Goal: Information Seeking & Learning: Learn about a topic

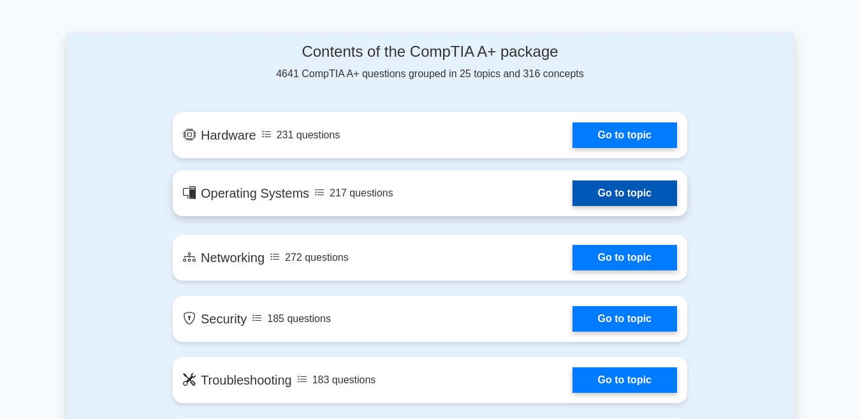
scroll to position [638, 0]
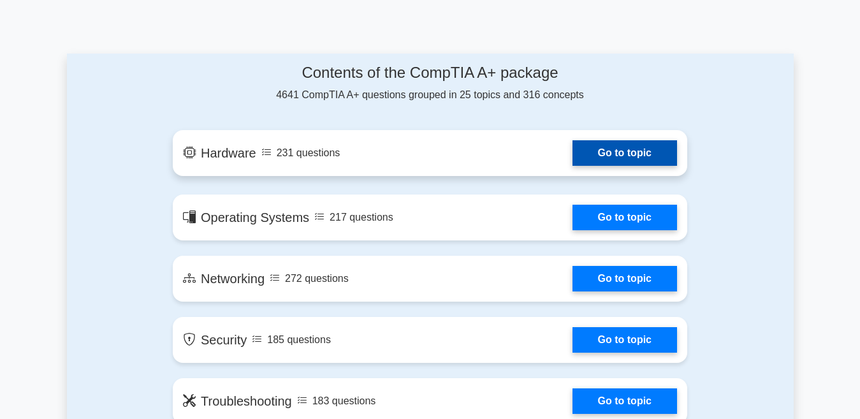
click at [638, 149] on link "Go to topic" at bounding box center [625, 153] width 105 height 26
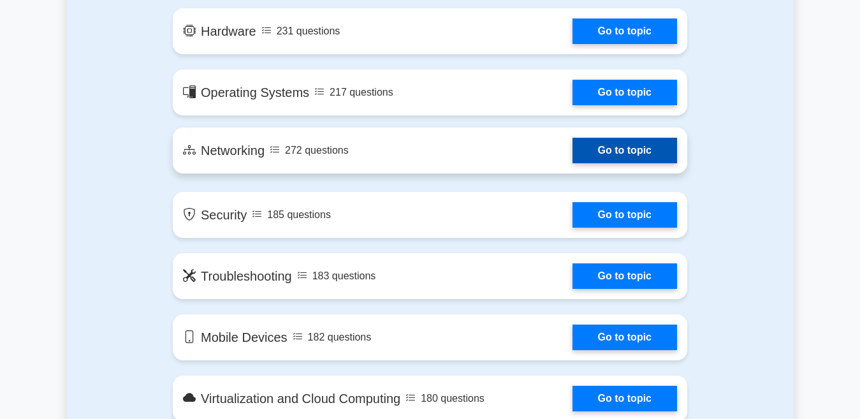
scroll to position [765, 0]
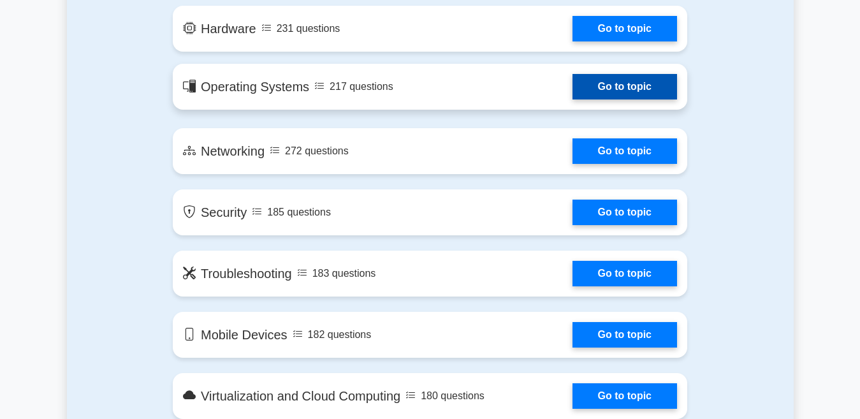
click at [573, 98] on link "Go to topic" at bounding box center [625, 87] width 105 height 26
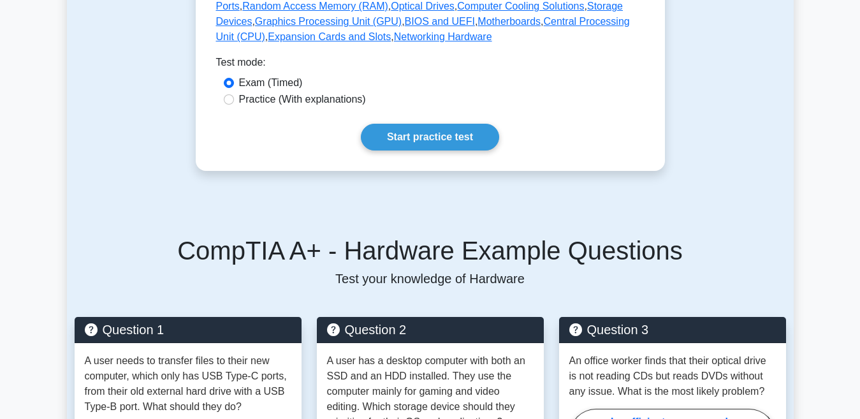
scroll to position [701, 0]
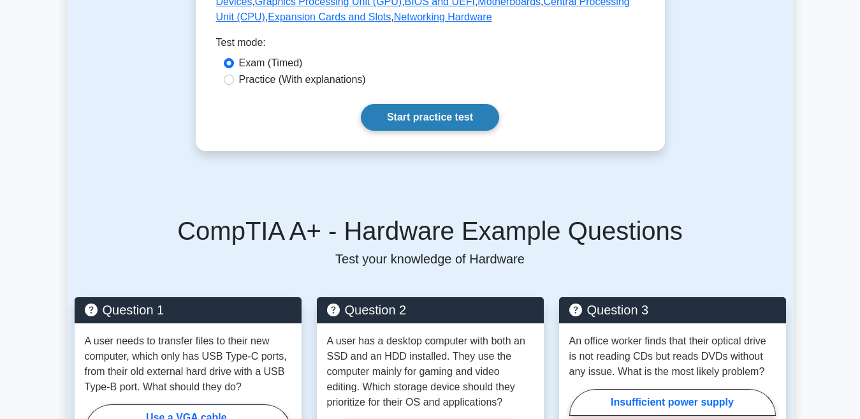
click at [455, 111] on link "Start practice test" at bounding box center [430, 117] width 138 height 27
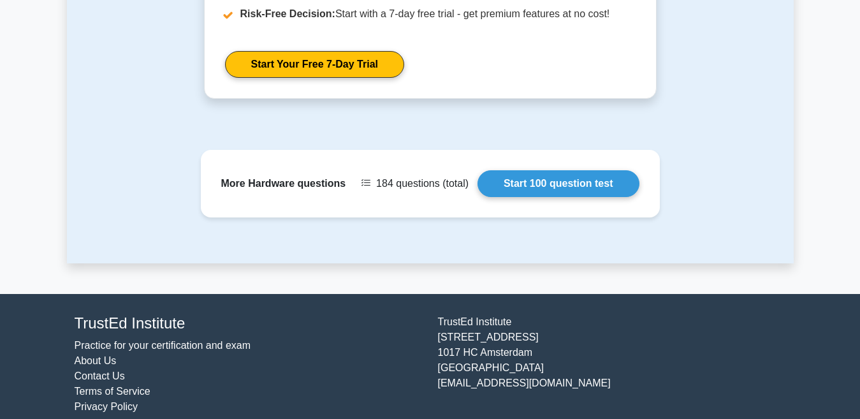
scroll to position [1513, 0]
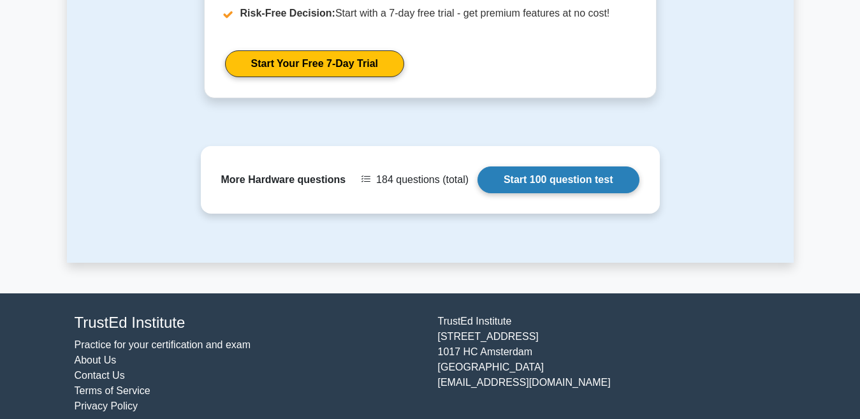
click at [529, 166] on link "Start 100 question test" at bounding box center [559, 179] width 162 height 27
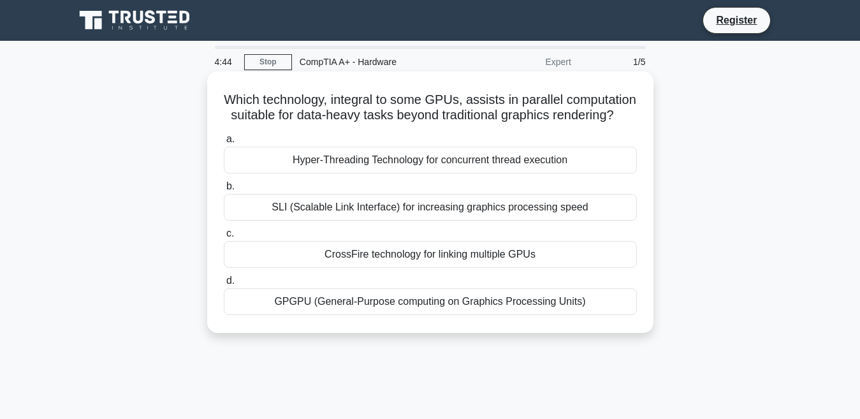
scroll to position [64, 0]
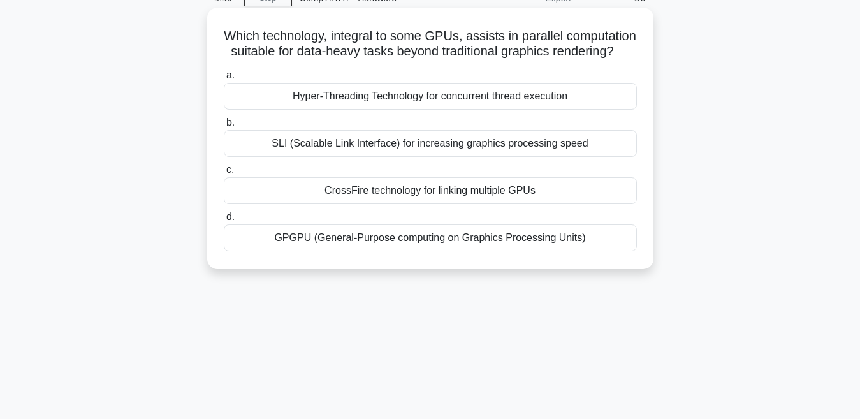
click at [442, 110] on div "Hyper-Threading Technology for concurrent thread execution" at bounding box center [430, 96] width 413 height 27
click at [224, 80] on input "a. Hyper-Threading Technology for concurrent thread execution" at bounding box center [224, 75] width 0 height 8
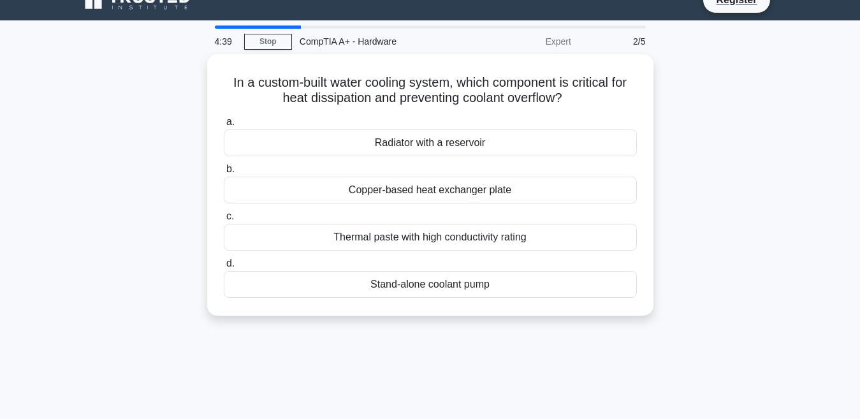
scroll to position [0, 0]
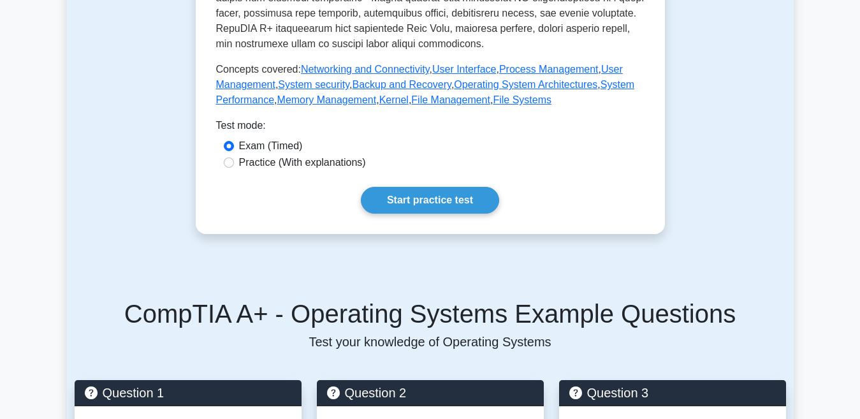
scroll to position [574, 0]
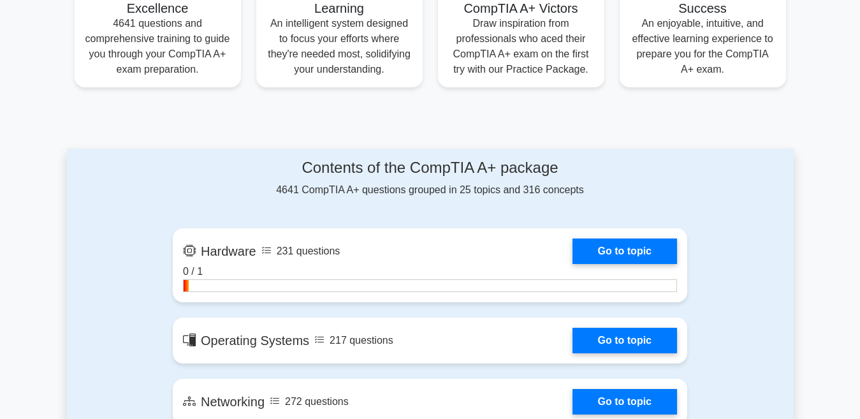
scroll to position [541, 0]
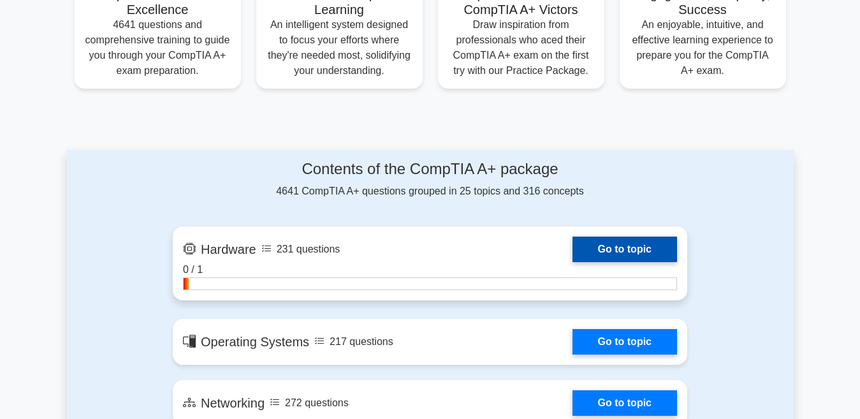
click at [594, 249] on link "Go to topic" at bounding box center [625, 250] width 105 height 26
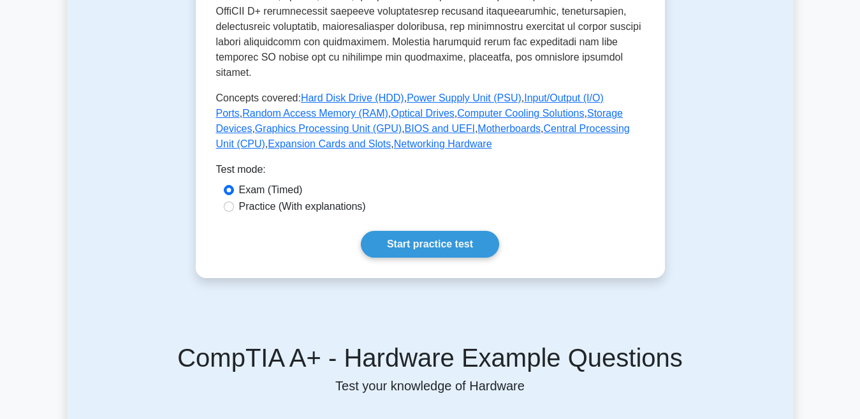
scroll to position [574, 0]
